Goal: Navigation & Orientation: Find specific page/section

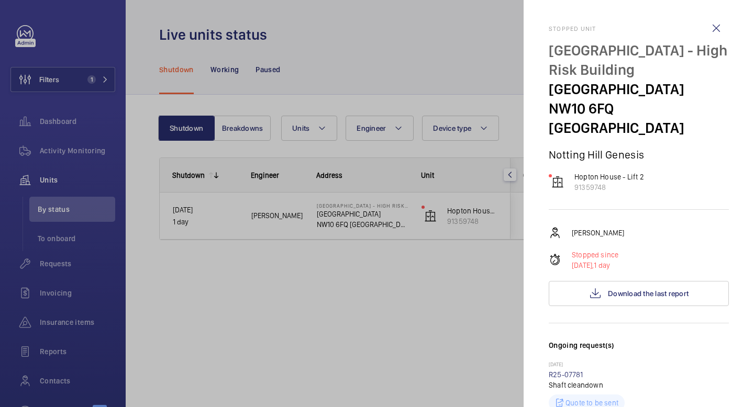
scroll to position [42, 0]
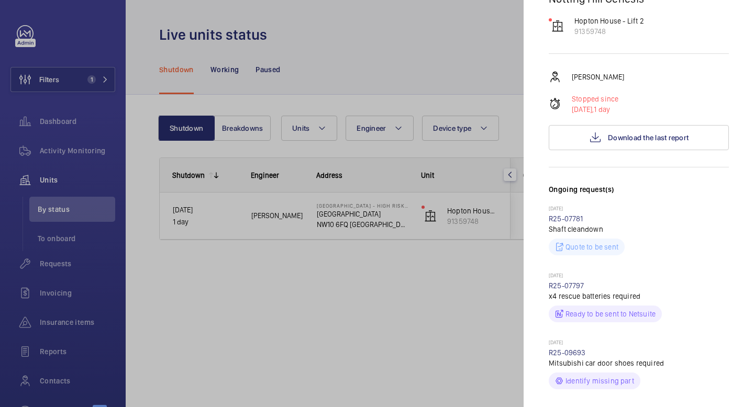
click at [371, 27] on div at bounding box center [377, 203] width 754 height 407
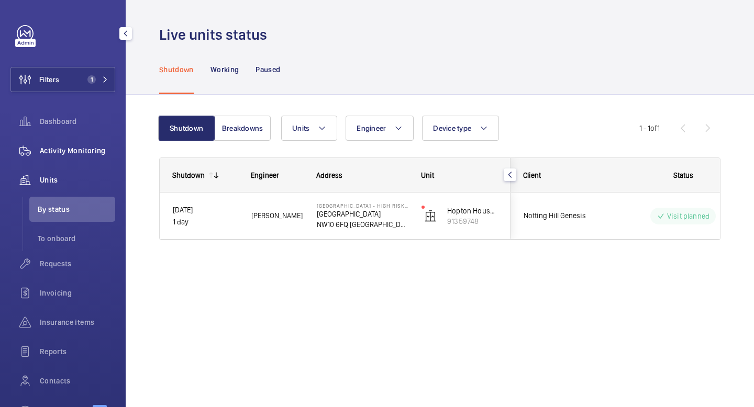
click at [48, 143] on div "Activity Monitoring" at bounding box center [62, 150] width 105 height 25
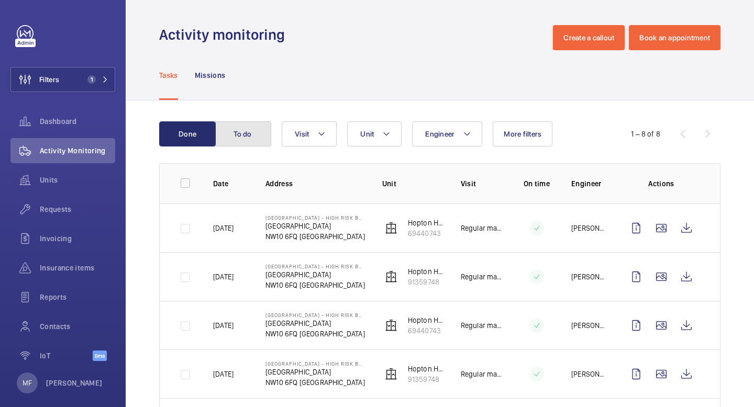
click at [251, 138] on button "To do" at bounding box center [243, 133] width 57 height 25
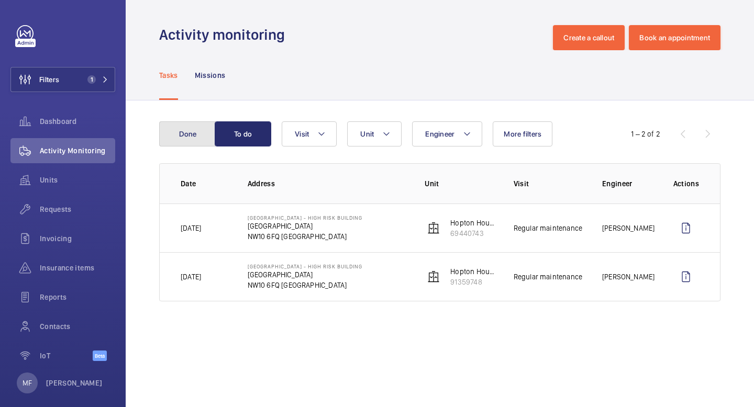
click at [197, 136] on button "Done" at bounding box center [187, 133] width 57 height 25
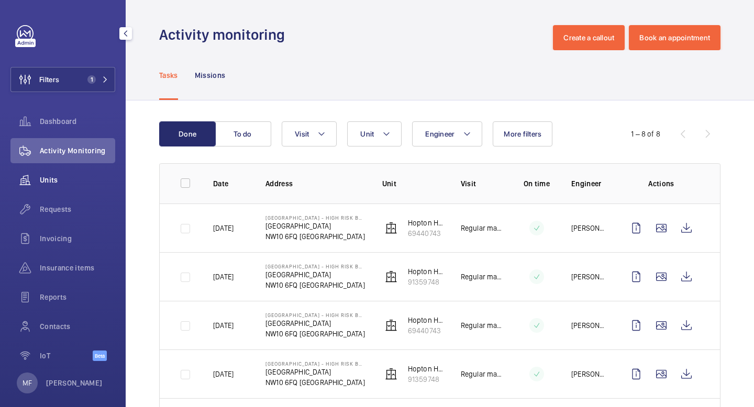
click at [57, 188] on div "Units" at bounding box center [62, 179] width 105 height 25
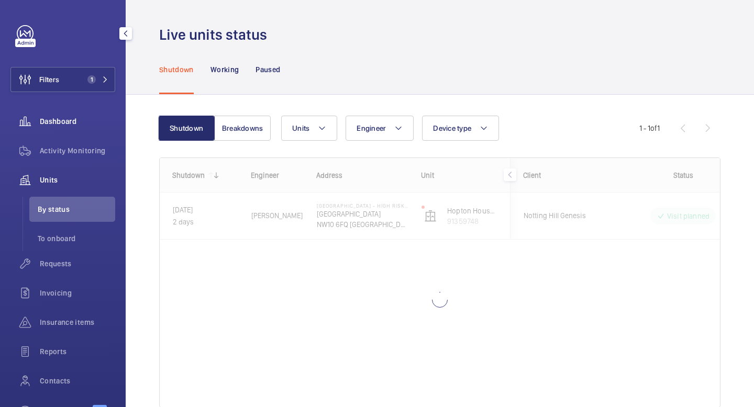
click at [60, 119] on span "Dashboard" at bounding box center [77, 121] width 75 height 10
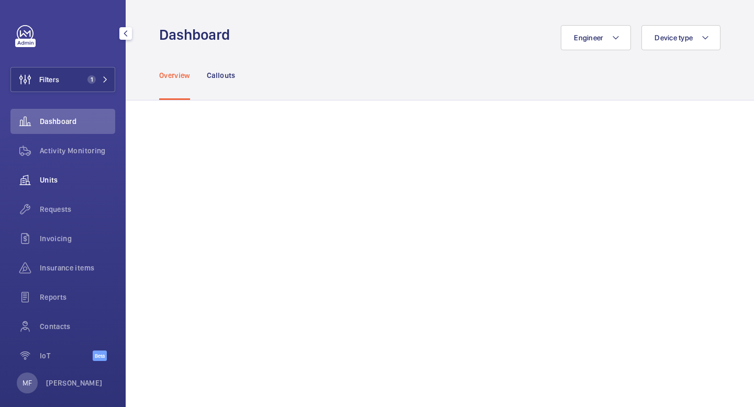
click at [54, 181] on span "Units" at bounding box center [77, 180] width 75 height 10
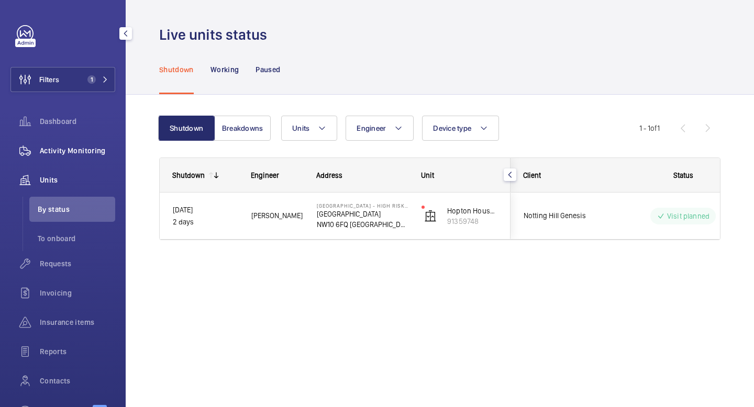
click at [59, 156] on div "Activity Monitoring" at bounding box center [62, 150] width 105 height 25
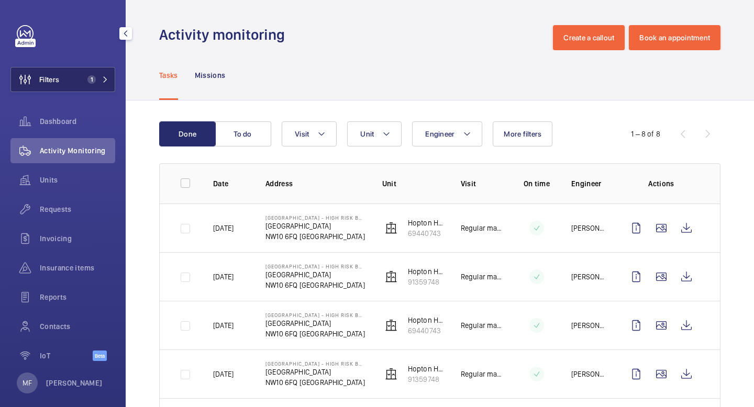
click at [66, 83] on button "Filters 1" at bounding box center [62, 79] width 105 height 25
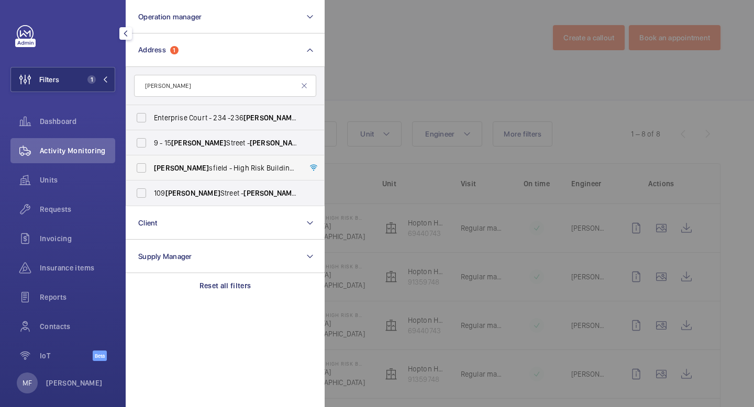
type input "[PERSON_NAME]"
click at [143, 171] on label "[PERSON_NAME] sfield - High Risk Building - [PERSON_NAME][GEOGRAPHIC_DATA]" at bounding box center [217, 167] width 182 height 25
click at [143, 171] on input "[PERSON_NAME] sfield - High Risk Building - [PERSON_NAME][GEOGRAPHIC_DATA]" at bounding box center [141, 168] width 21 height 21
click at [240, 171] on span "[PERSON_NAME] sfield - High Risk Building - [PERSON_NAME][GEOGRAPHIC_DATA]" at bounding box center [226, 168] width 144 height 10
click at [152, 171] on input "[PERSON_NAME] sfield - High Risk Building - [PERSON_NAME][GEOGRAPHIC_DATA]" at bounding box center [141, 168] width 21 height 21
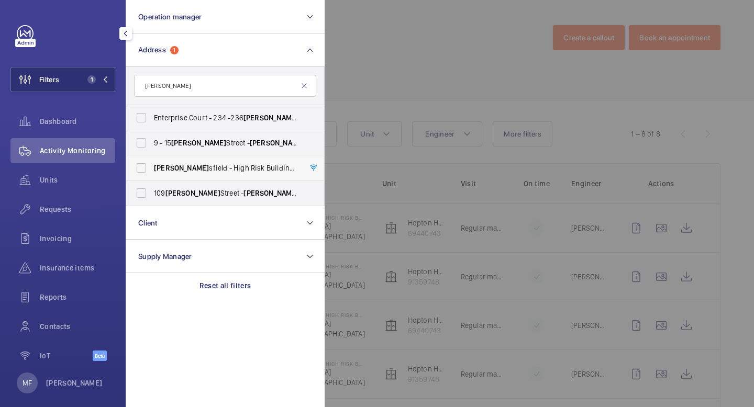
click at [240, 171] on span "[PERSON_NAME] sfield - High Risk Building - [PERSON_NAME][GEOGRAPHIC_DATA]" at bounding box center [226, 168] width 144 height 10
click at [152, 171] on input "[PERSON_NAME] sfield - High Risk Building - [PERSON_NAME][GEOGRAPHIC_DATA]" at bounding box center [141, 168] width 21 height 21
checkbox input "true"
click at [129, 35] on mat-icon "button" at bounding box center [125, 33] width 13 height 8
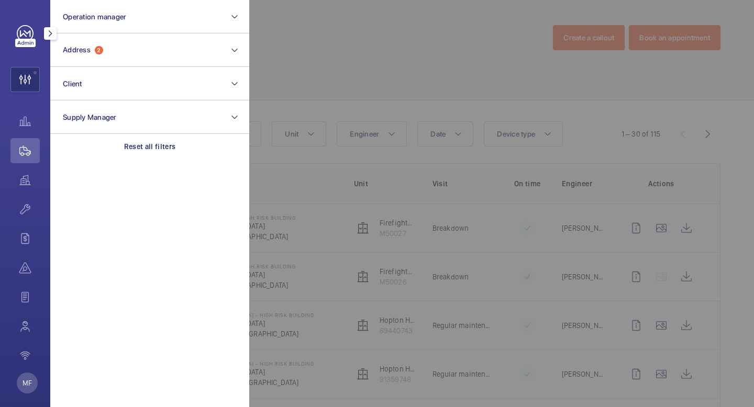
click at [51, 38] on button "button" at bounding box center [50, 33] width 13 height 13
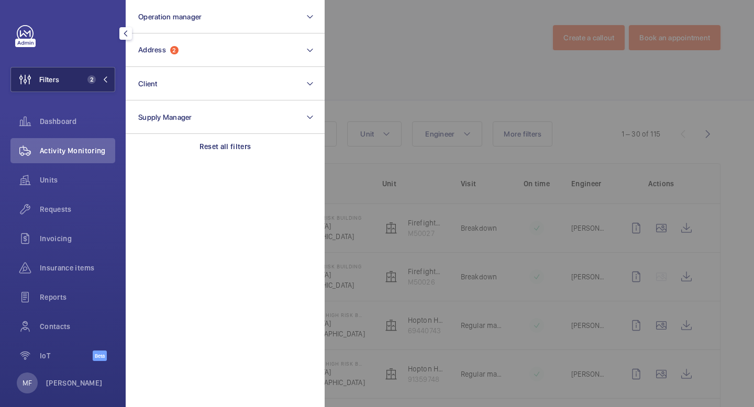
click at [109, 79] on button "Filters 2" at bounding box center [62, 79] width 105 height 25
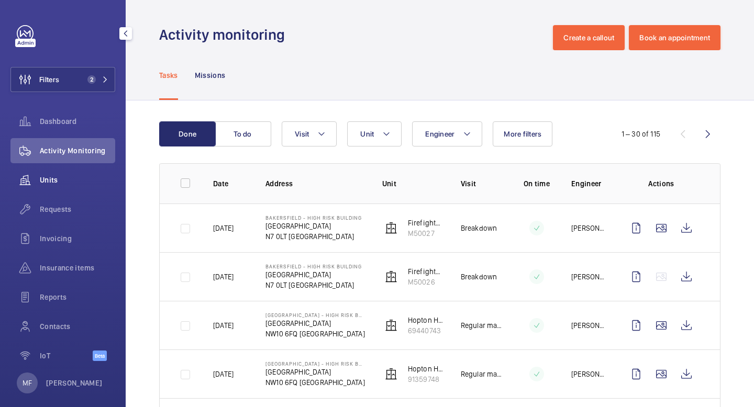
click at [68, 179] on span "Units" at bounding box center [77, 180] width 75 height 10
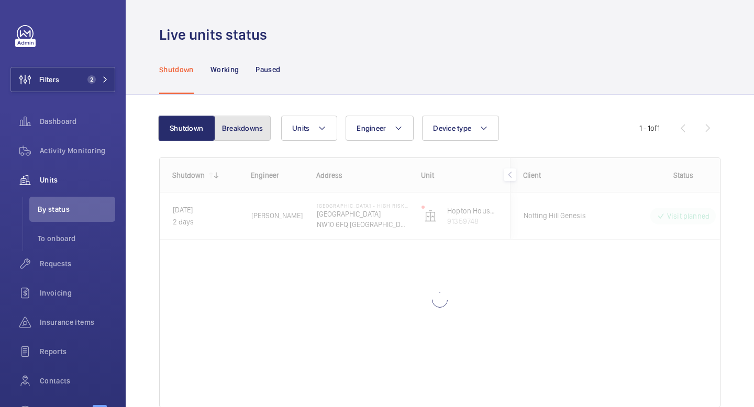
click at [243, 129] on button "Breakdowns" at bounding box center [242, 128] width 57 height 25
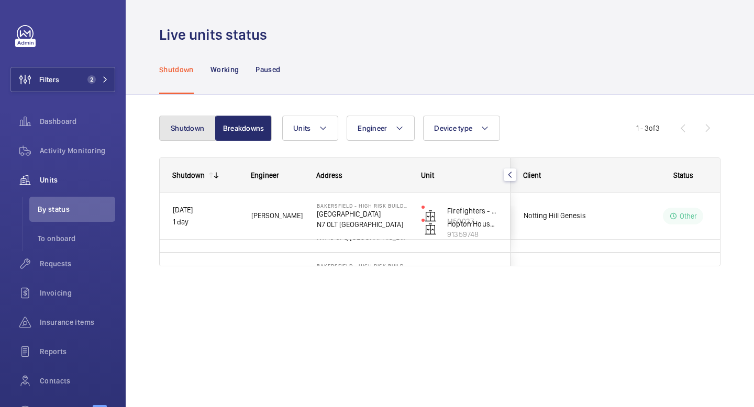
click at [189, 131] on button "Shutdown" at bounding box center [187, 128] width 57 height 25
